Goal: Information Seeking & Learning: Learn about a topic

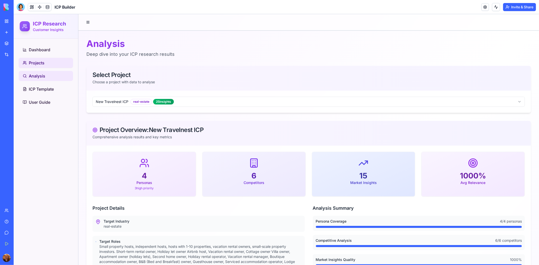
click at [47, 63] on link "Projects" at bounding box center [45, 63] width 54 height 10
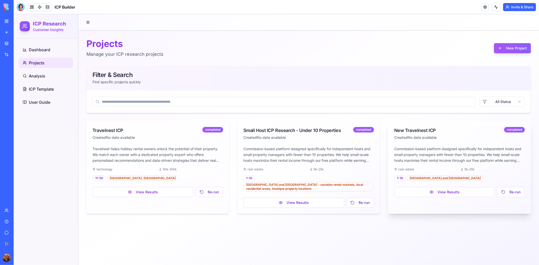
click at [421, 129] on div "New Travelnest ICP" at bounding box center [449, 130] width 110 height 7
click at [446, 194] on button "View Results" at bounding box center [444, 192] width 101 height 10
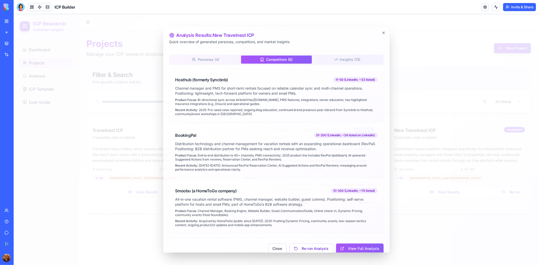
click at [282, 66] on div "Personas ( 4 ) Competitors ( 6 ) Insights ( 15 ) Hosthub (formerly Syncbnb) 11-…" at bounding box center [276, 143] width 214 height 179
click at [341, 58] on button "Insights ( 15 )" at bounding box center [347, 59] width 71 height 8
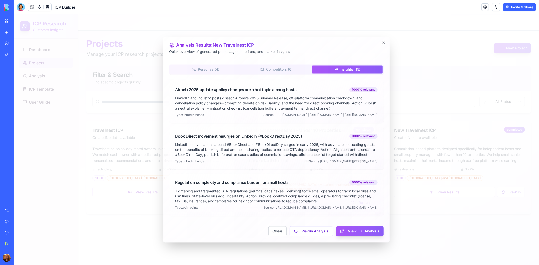
click at [229, 58] on div "Analysis Results: New Travelnest ICP Quick overview of generated personas, comp…" at bounding box center [276, 140] width 226 height 206
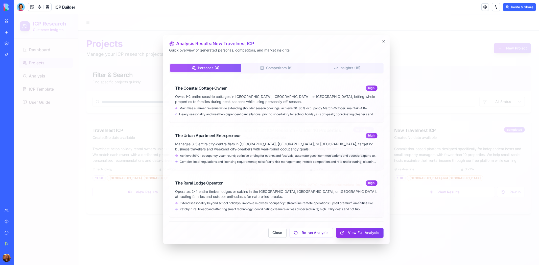
click at [361, 231] on button "View Full Analysis" at bounding box center [360, 233] width 48 height 10
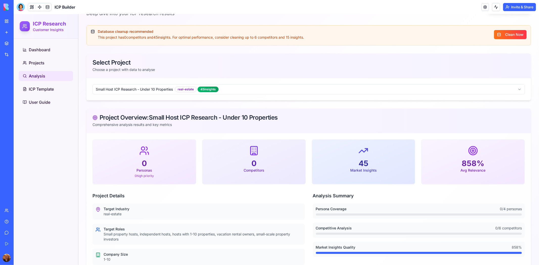
scroll to position [43, 0]
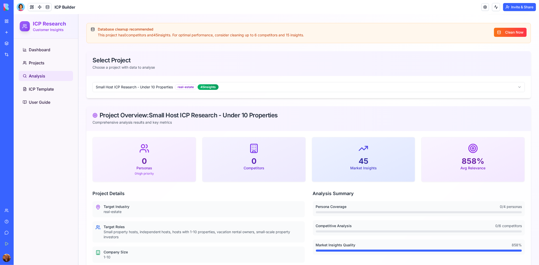
click at [403, 90] on body "ICP Research Customer Insights Dashboard Projects Analysis ICP Template User Gu…" at bounding box center [276, 205] width 526 height 468
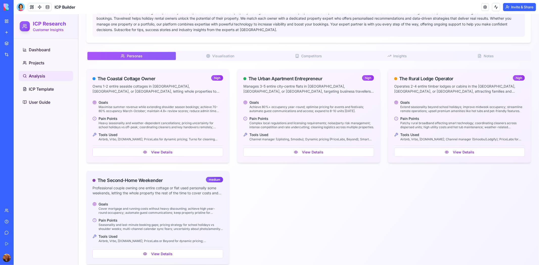
scroll to position [341, 0]
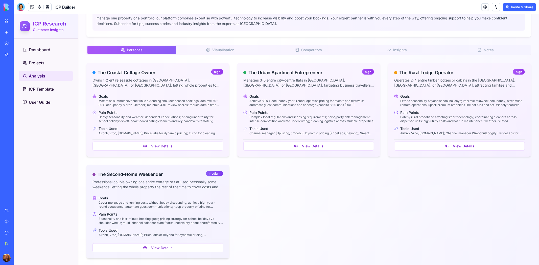
click at [215, 52] on span "Visualisation" at bounding box center [223, 49] width 22 height 5
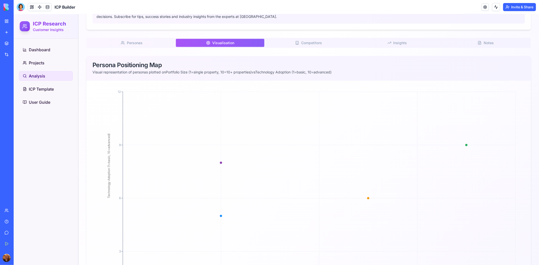
scroll to position [315, 0]
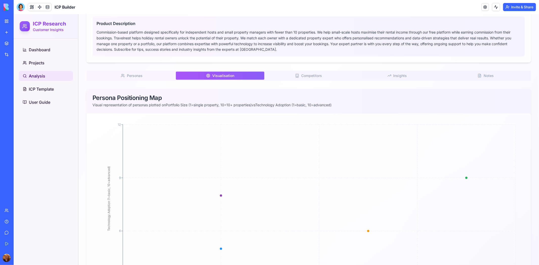
click at [309, 78] on span "Competitors" at bounding box center [311, 75] width 21 height 5
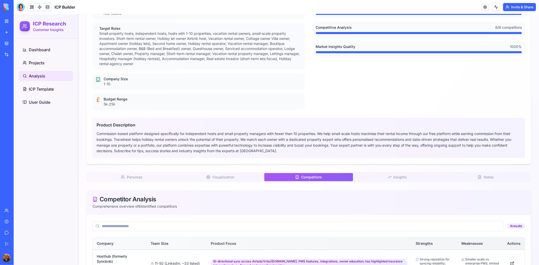
scroll to position [200, 0]
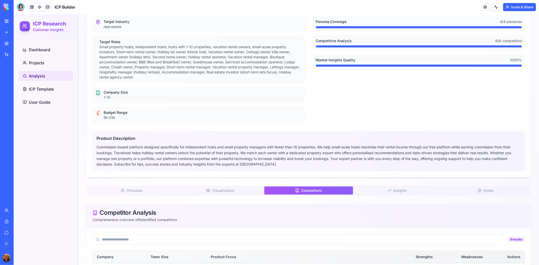
click at [392, 184] on div "Analysis Deep dive into your ICP research results Select Project Choose a proje…" at bounding box center [308, 126] width 461 height 592
click at [393, 190] on span "Insights" at bounding box center [400, 190] width 14 height 5
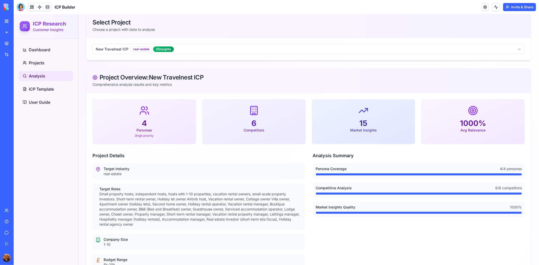
scroll to position [51, 0]
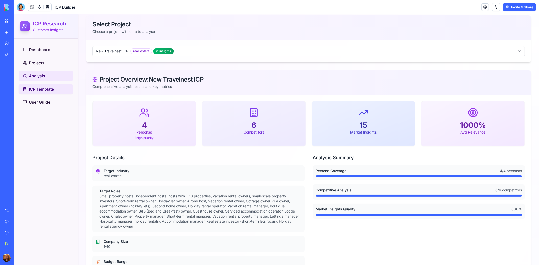
click at [45, 86] on span "ICP Template" at bounding box center [41, 89] width 25 height 6
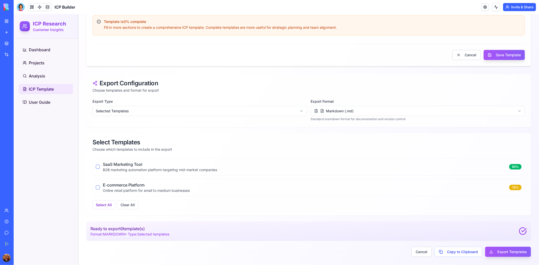
scroll to position [346, 0]
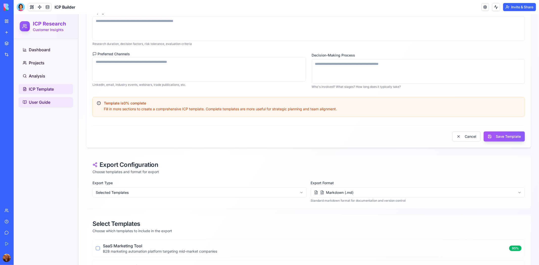
click at [31, 101] on span "User Guide" at bounding box center [39, 102] width 21 height 6
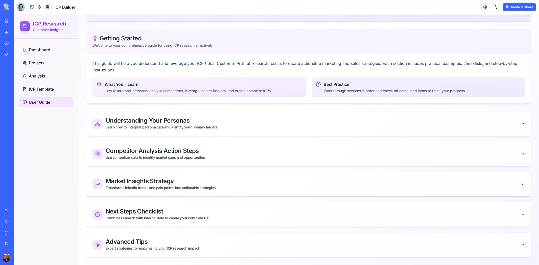
scroll to position [114, 0]
click at [19, 7] on div at bounding box center [21, 7] width 8 height 8
click at [21, 8] on div at bounding box center [21, 7] width 8 height 8
